Goal: Task Accomplishment & Management: Use online tool/utility

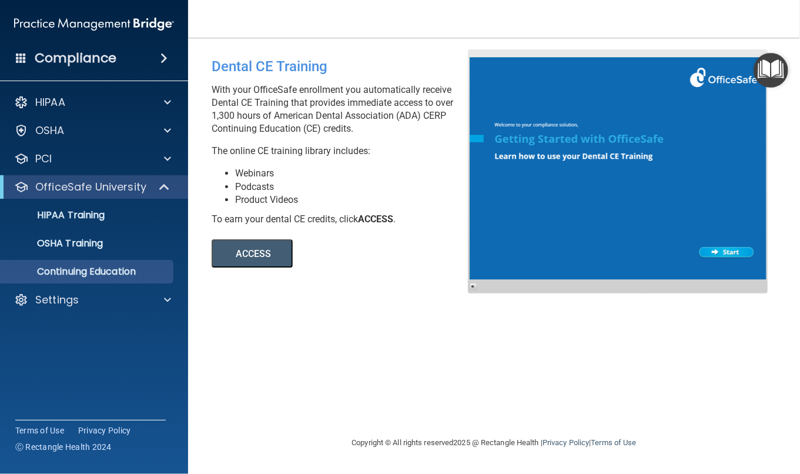
click at [254, 250] on button "ACCESS" at bounding box center [252, 253] width 81 height 28
click at [169, 182] on span at bounding box center [166, 187] width 10 height 14
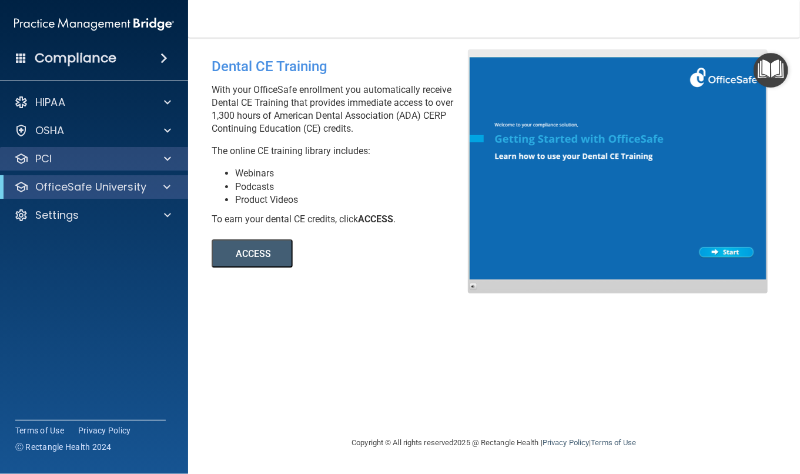
click at [168, 167] on div "PCI" at bounding box center [94, 159] width 189 height 24
click at [167, 167] on div "PCI" at bounding box center [94, 159] width 189 height 24
click at [166, 159] on span at bounding box center [167, 159] width 7 height 14
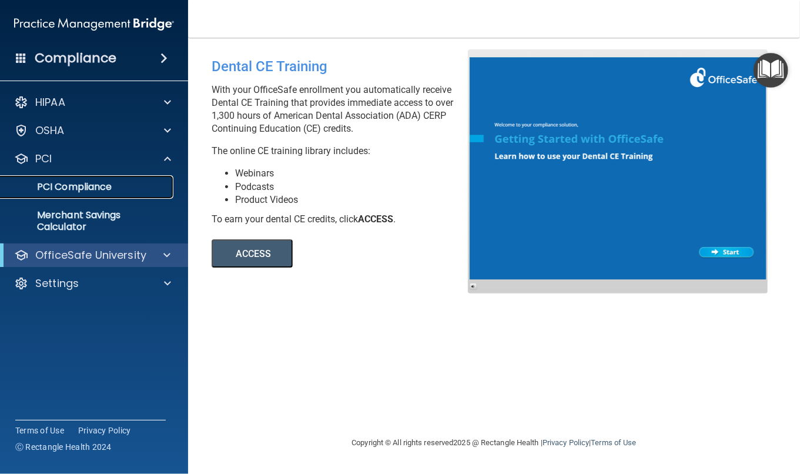
click at [98, 189] on p "PCI Compliance" at bounding box center [88, 187] width 161 height 12
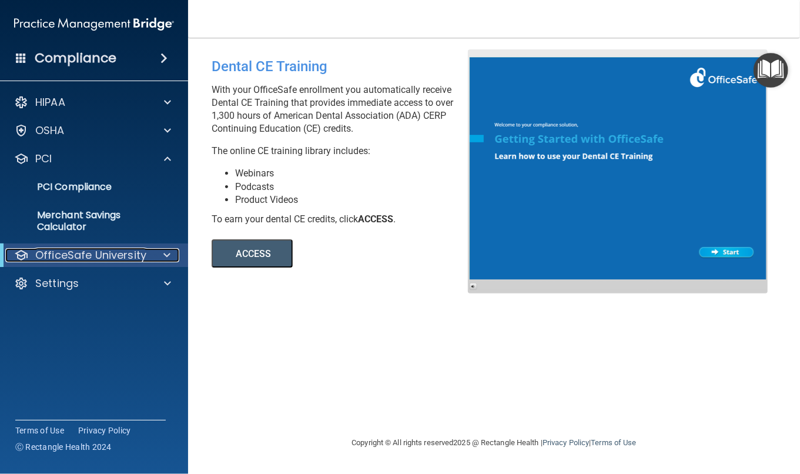
click at [148, 253] on div "OfficeSafe University" at bounding box center [77, 255] width 145 height 14
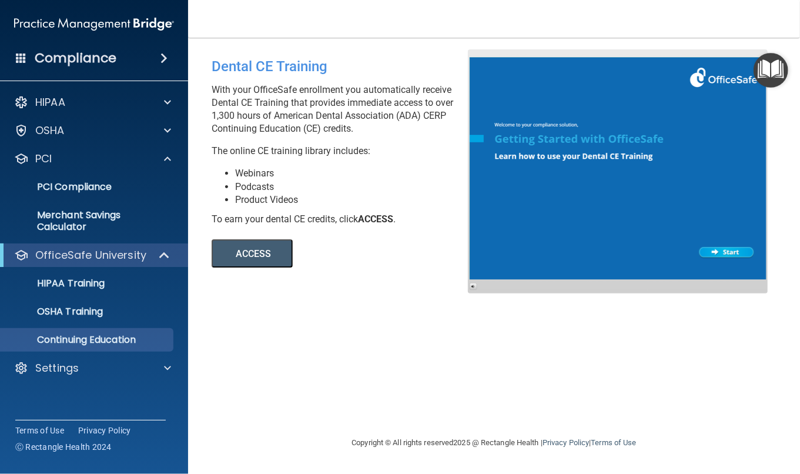
click at [256, 256] on button "ACCESS" at bounding box center [252, 253] width 81 height 28
click at [167, 135] on span at bounding box center [167, 130] width 7 height 14
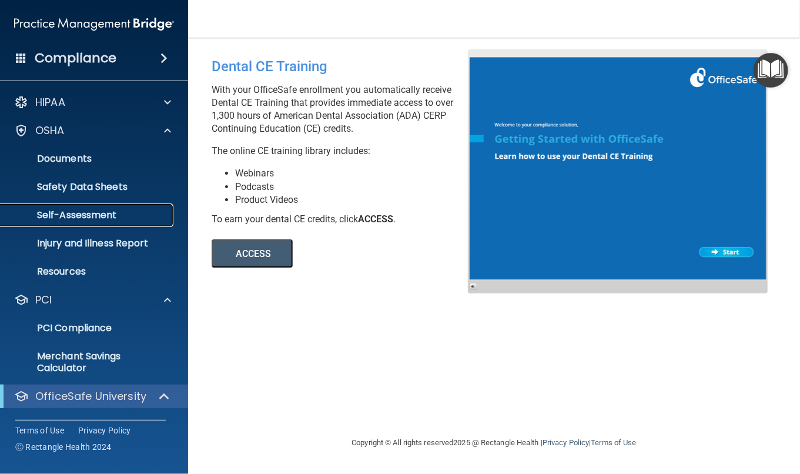
click at [106, 203] on link "Self-Assessment" at bounding box center [80, 215] width 185 height 24
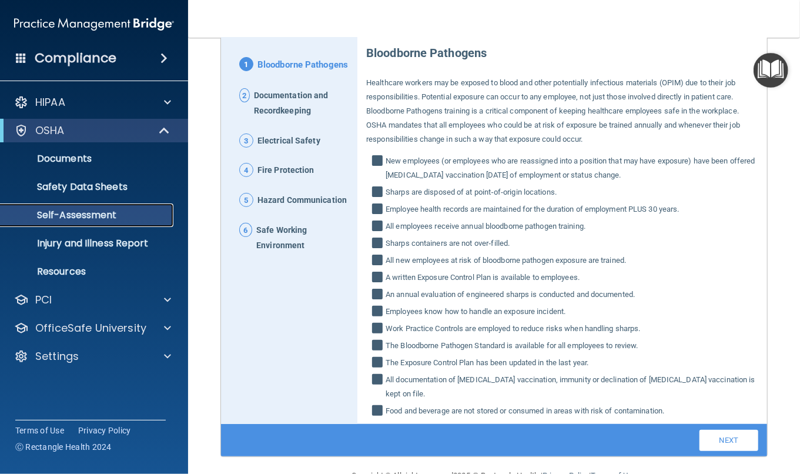
scroll to position [149, 0]
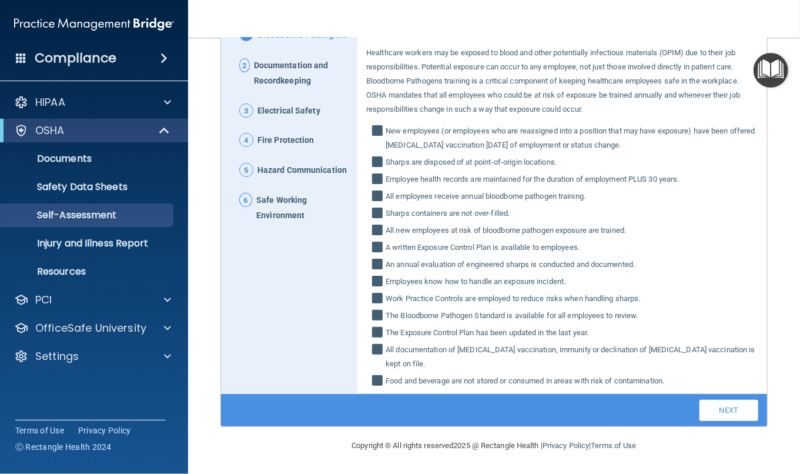
click at [376, 133] on input "New employees (or employees who are reassigned into a position that may have ex…" at bounding box center [379, 139] width 14 height 26
click at [380, 127] on input "New employees (or employees who are reassigned into a position that may have ex…" at bounding box center [379, 139] width 14 height 26
checkbox input "true"
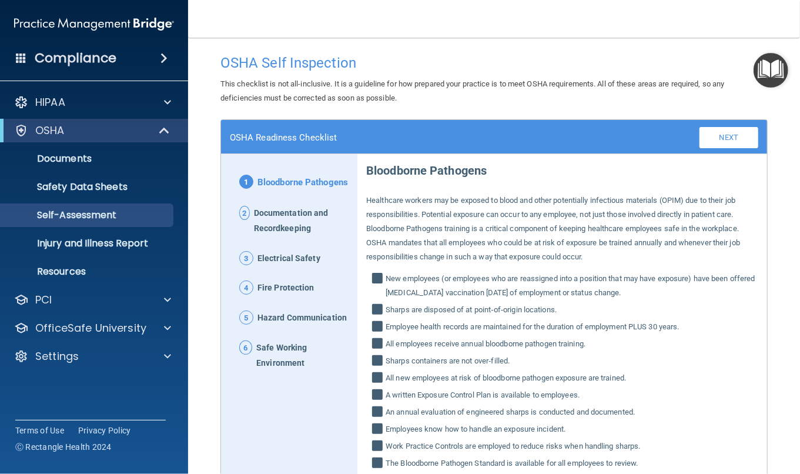
scroll to position [0, 0]
